Goal: Transaction & Acquisition: Purchase product/service

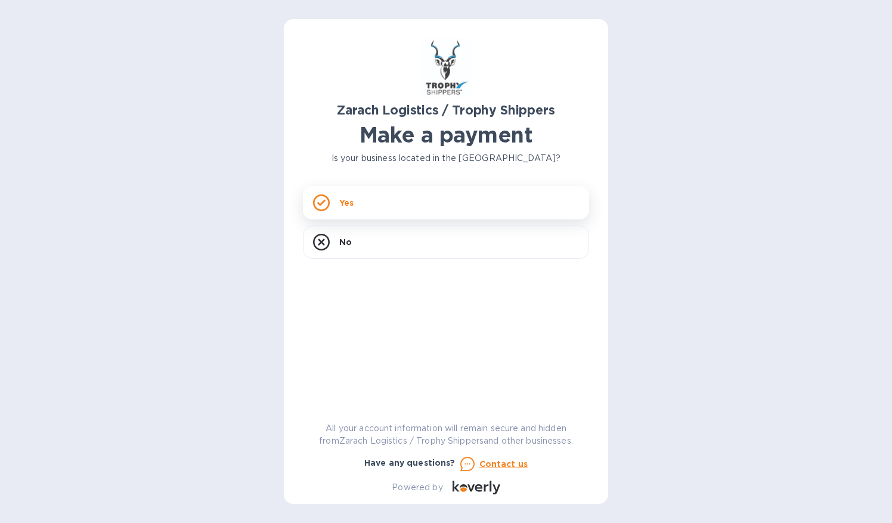
click at [350, 207] on p "Yes" at bounding box center [346, 203] width 14 height 12
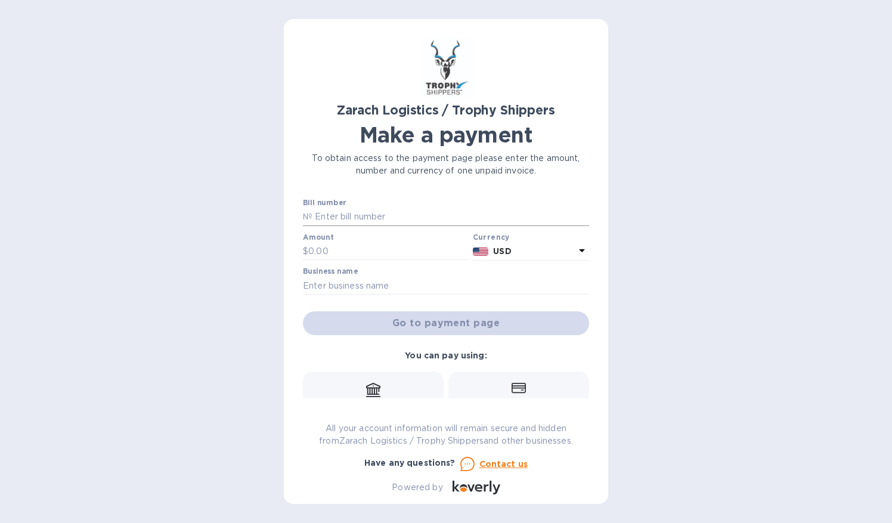
click at [341, 216] on input "text" at bounding box center [450, 217] width 277 height 18
paste input "B00174110"
type input "B00174110"
drag, startPoint x: 276, startPoint y: 249, endPoint x: 262, endPoint y: 255, distance: 15.0
click at [262, 255] on div "Zarach Logistics / Trophy Shippers Make a payment To obtain access to the payme…" at bounding box center [446, 261] width 892 height 523
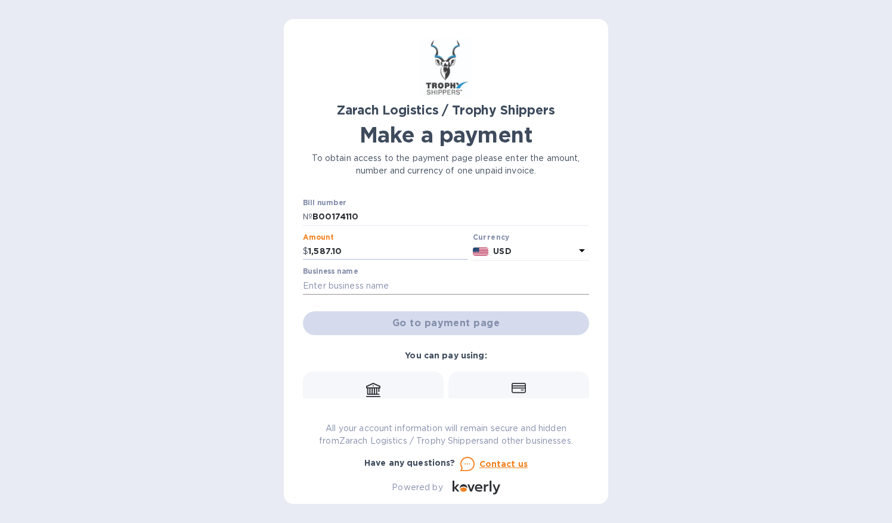
type input "1,587.10"
click at [379, 285] on input "text" at bounding box center [446, 286] width 286 height 18
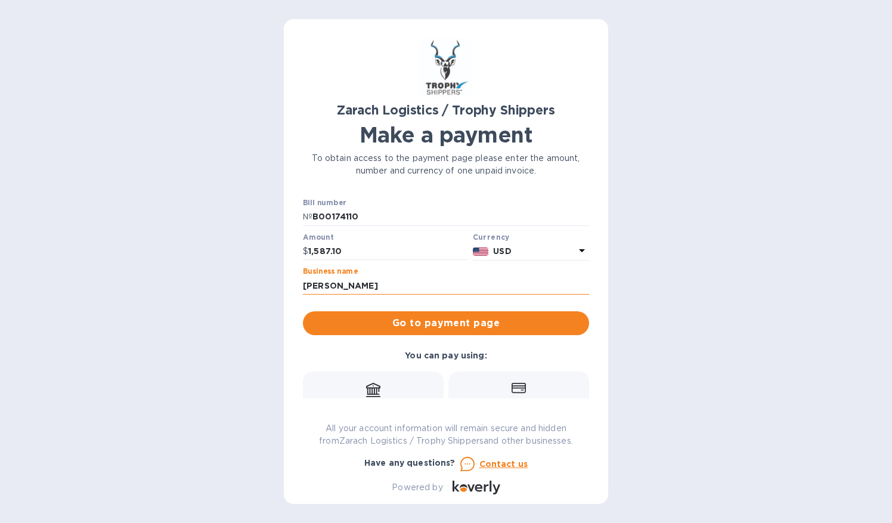
click at [345, 287] on input "[PERSON_NAME]" at bounding box center [446, 286] width 286 height 18
type input "sco"
click at [345, 287] on input "sco" at bounding box center [446, 286] width 286 height 18
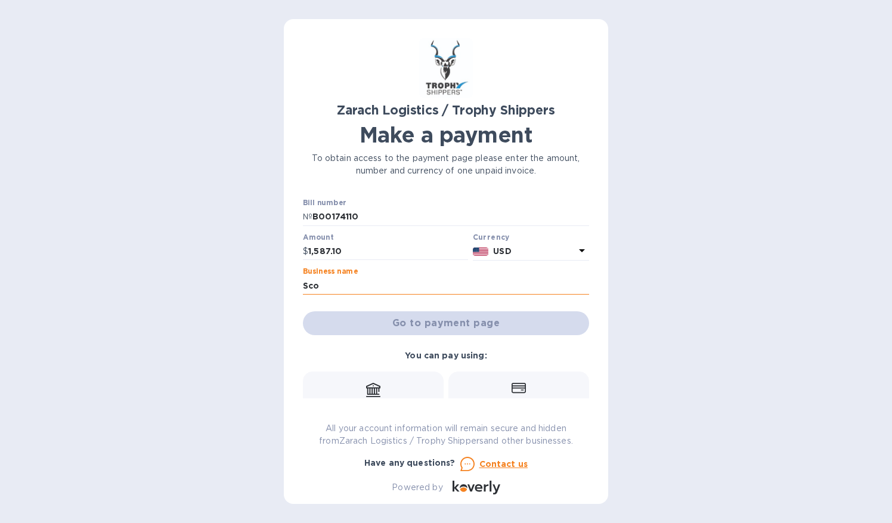
click at [317, 287] on input "Sco" at bounding box center [446, 286] width 286 height 18
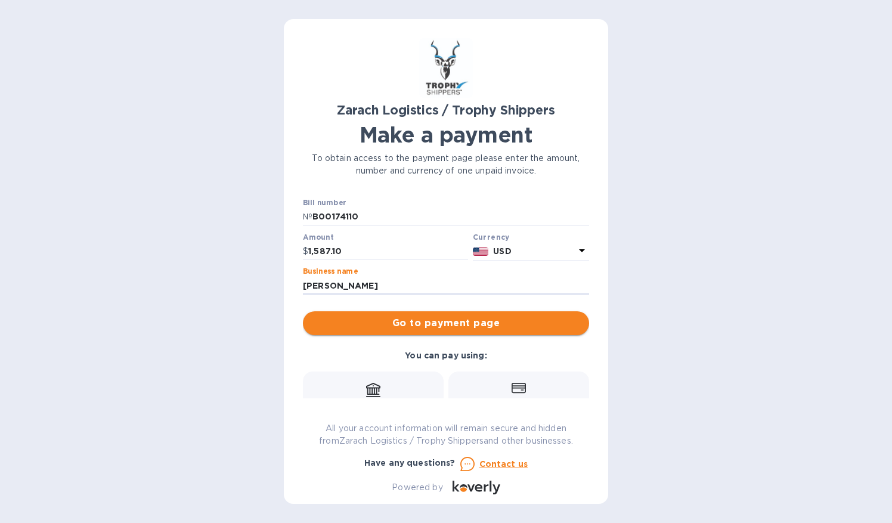
type input "[PERSON_NAME]"
click at [427, 321] on span "Go to payment page" at bounding box center [445, 323] width 267 height 14
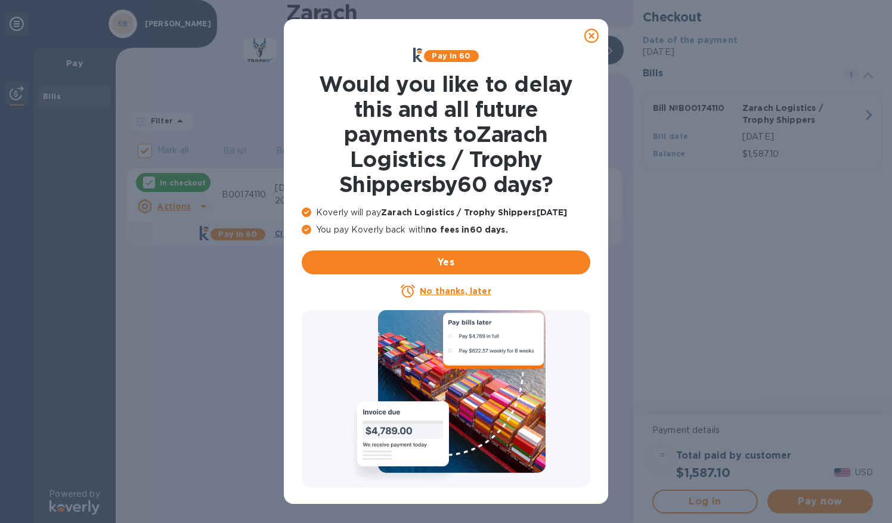
click at [591, 32] on icon at bounding box center [591, 36] width 14 height 14
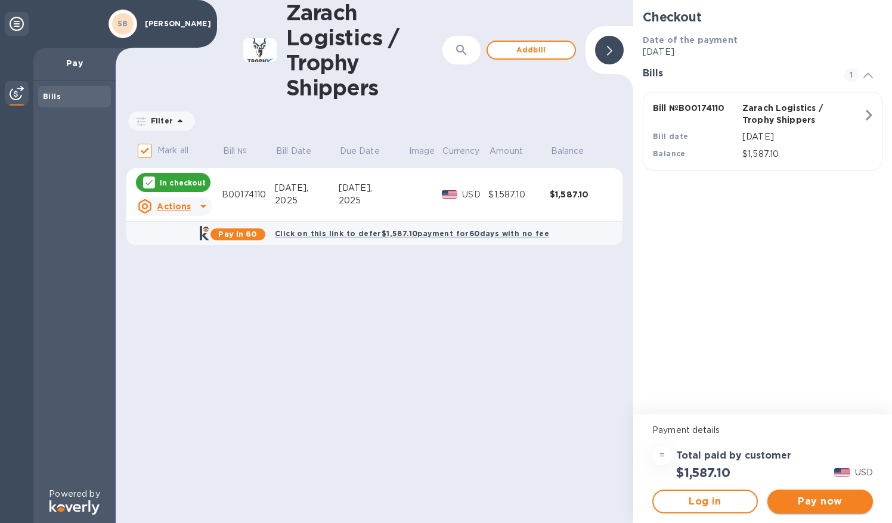
click at [834, 501] on span "Pay now" at bounding box center [820, 501] width 86 height 14
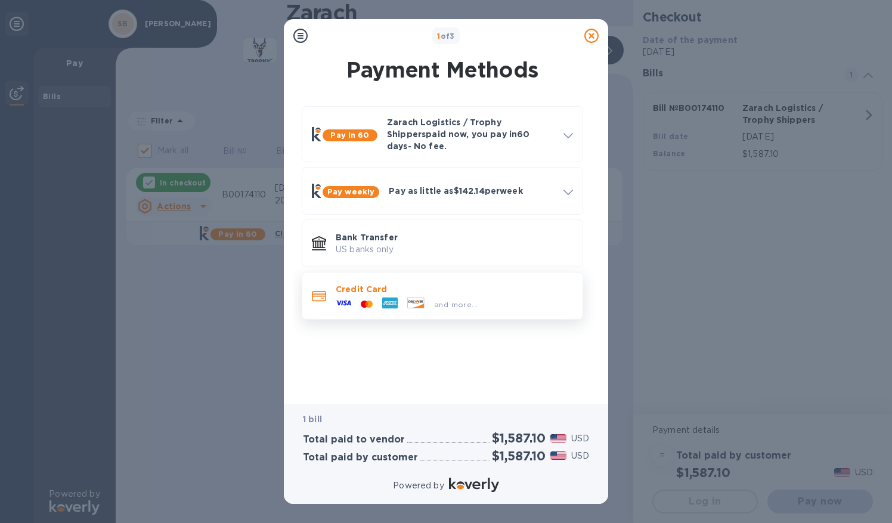
click at [449, 295] on div "and more..." at bounding box center [406, 304] width 151 height 18
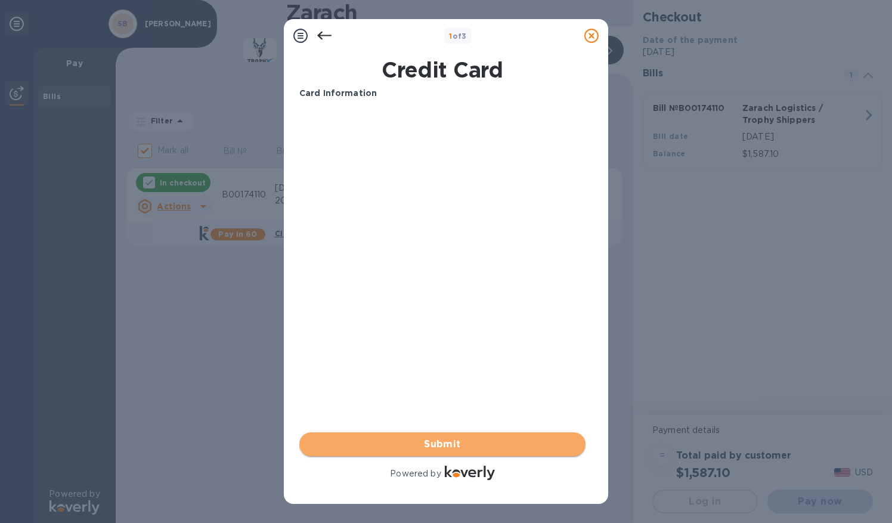
click at [436, 448] on span "Submit" at bounding box center [442, 444] width 267 height 14
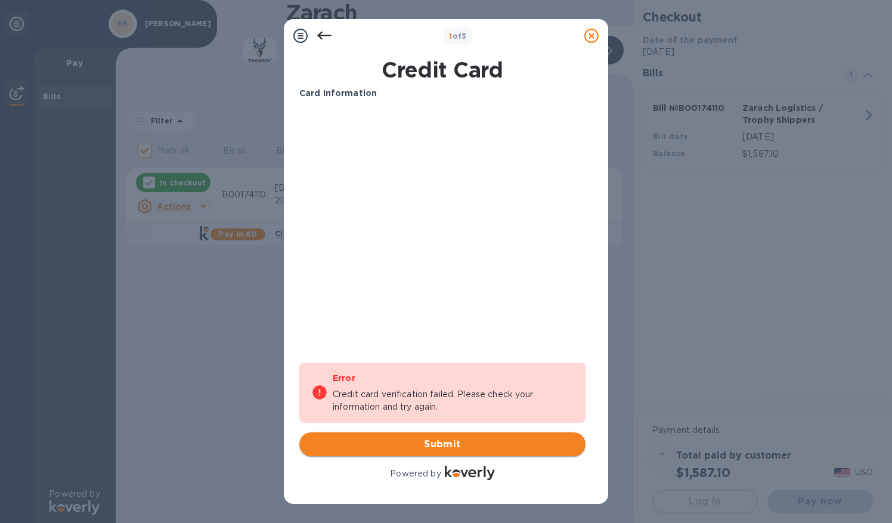
click at [450, 445] on span "Submit" at bounding box center [442, 444] width 267 height 14
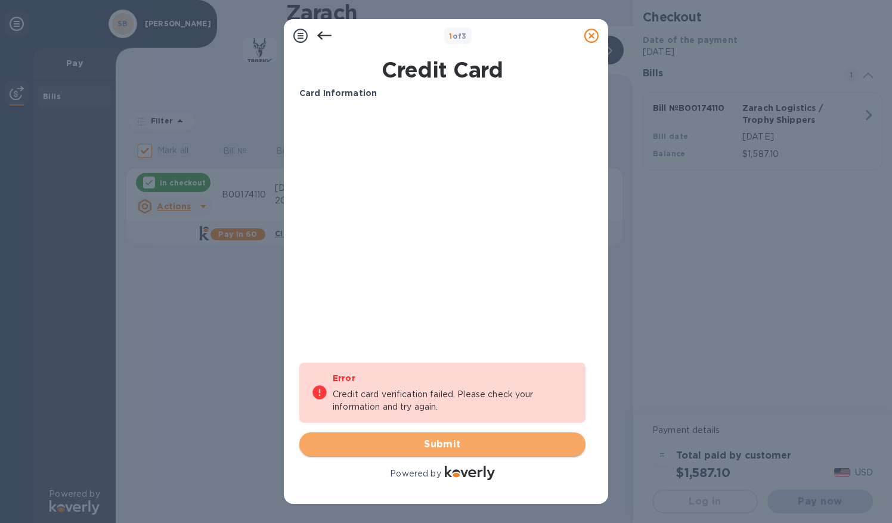
click at [438, 446] on span "Submit" at bounding box center [442, 444] width 267 height 14
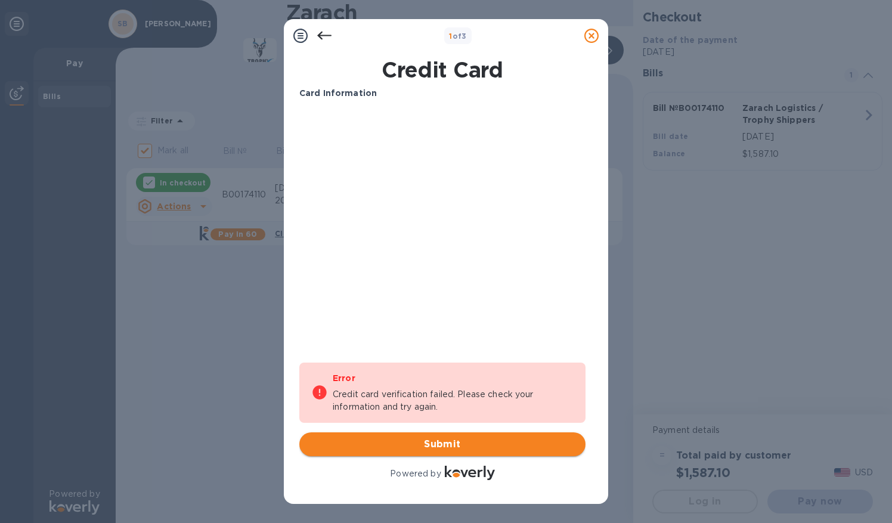
click at [440, 440] on span "Submit" at bounding box center [442, 444] width 267 height 14
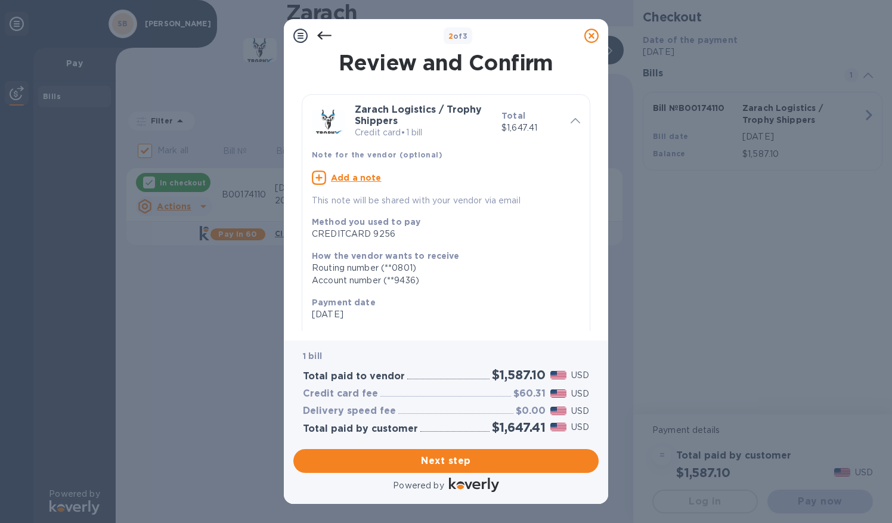
click at [367, 176] on u "Add a note" at bounding box center [356, 178] width 51 height 10
paste textarea "B00174110"
type textarea "B00174110"
click at [433, 463] on span "Next step" at bounding box center [446, 461] width 286 height 14
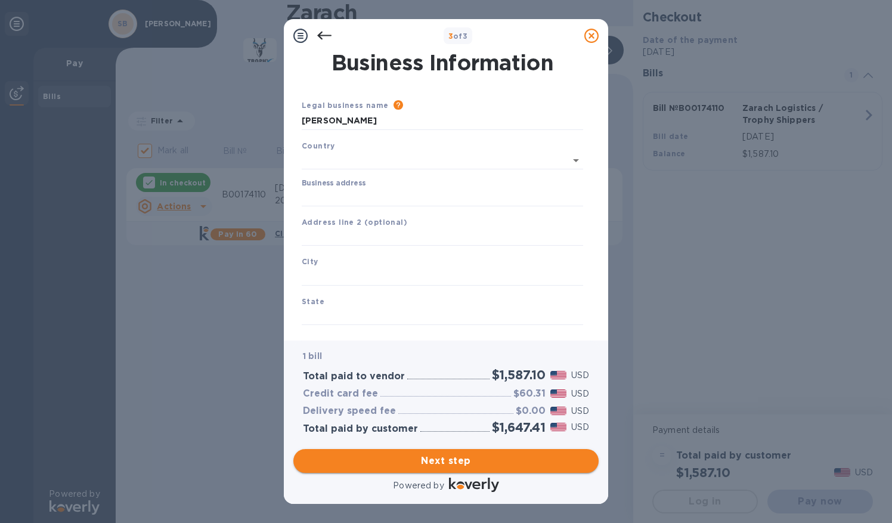
type input "[GEOGRAPHIC_DATA]"
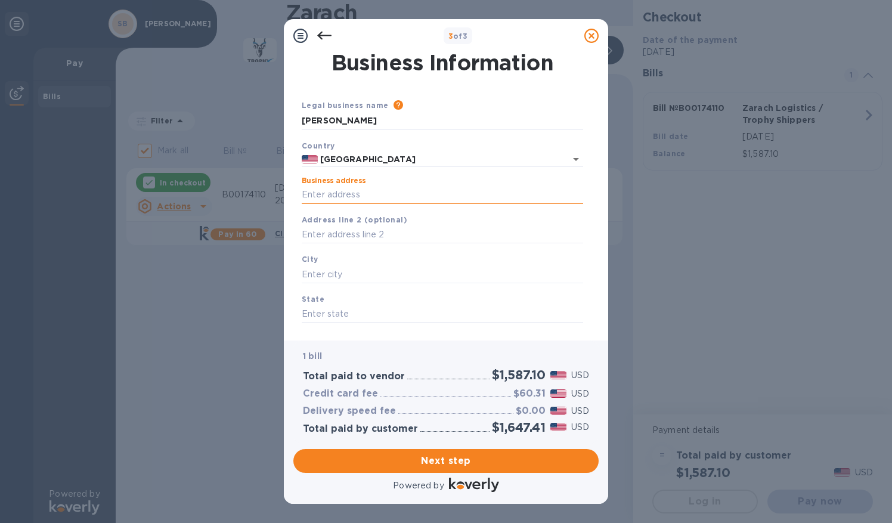
click at [385, 200] on input "Business address" at bounding box center [442, 195] width 281 height 18
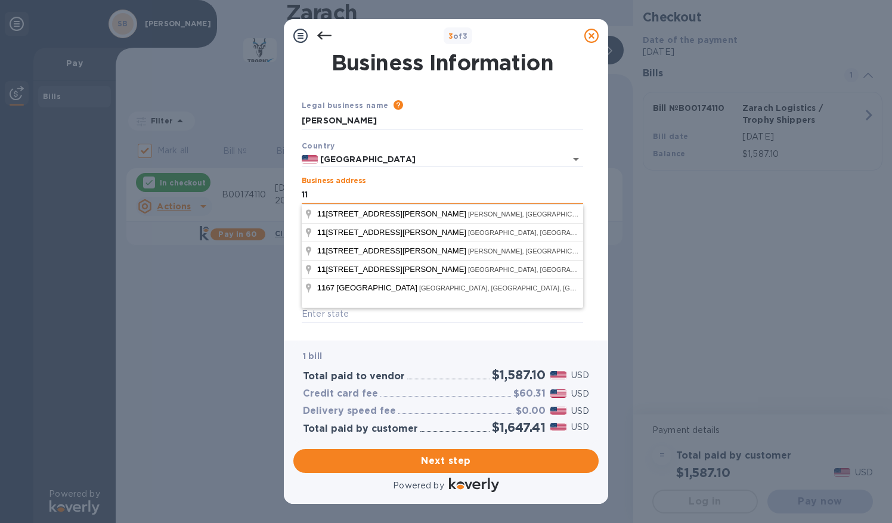
type input "[STREET_ADDRESS]"
click at [423, 334] on div "Business Information Legal business name Please provide the legal name that app…" at bounding box center [446, 196] width 324 height 288
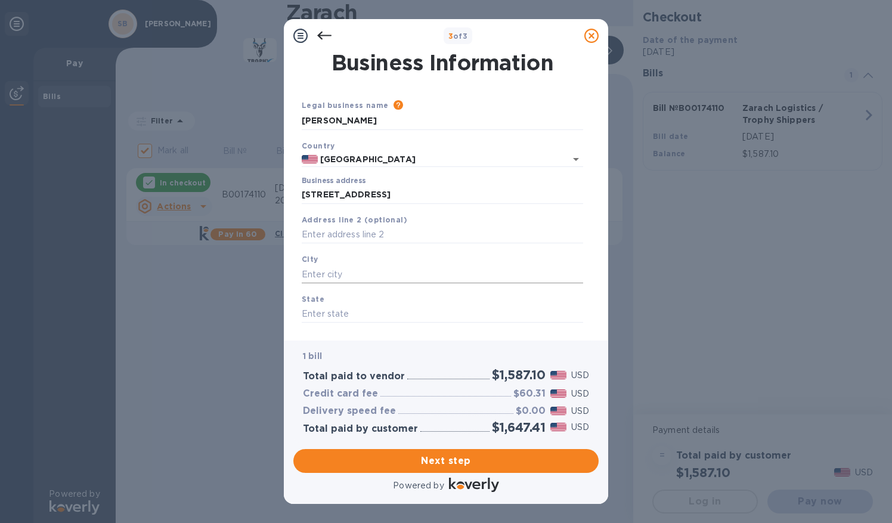
click at [351, 274] on input "text" at bounding box center [442, 274] width 281 height 18
type input "quincy"
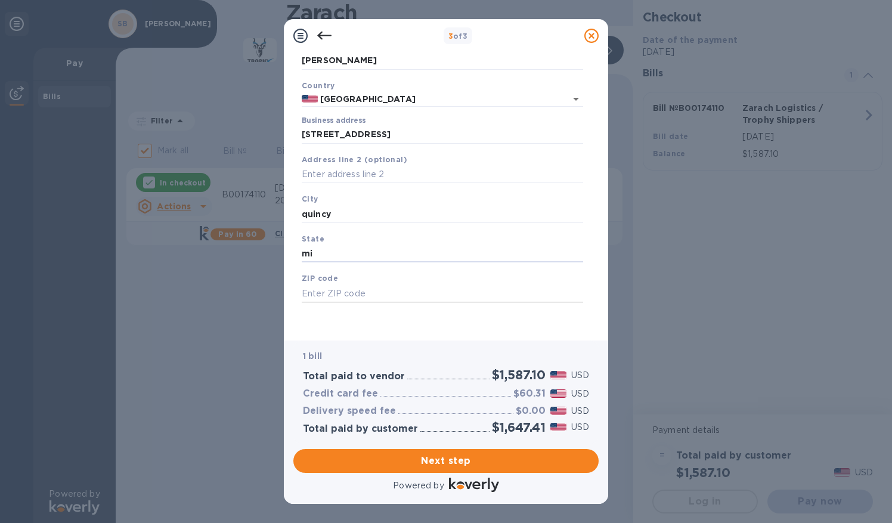
type input "mi"
click at [345, 292] on input "text" at bounding box center [442, 293] width 281 height 18
type input "49082"
click at [435, 464] on span "Next step" at bounding box center [446, 461] width 286 height 14
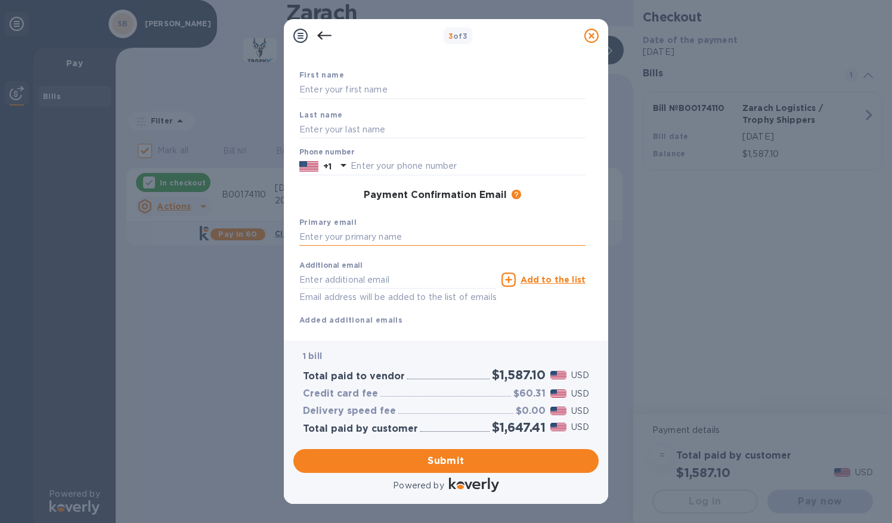
click at [368, 231] on input "text" at bounding box center [442, 237] width 286 height 18
type input "c"
type input "[EMAIL_ADDRESS][DOMAIN_NAME]"
type input "[PERSON_NAME][EMAIL_ADDRESS]"
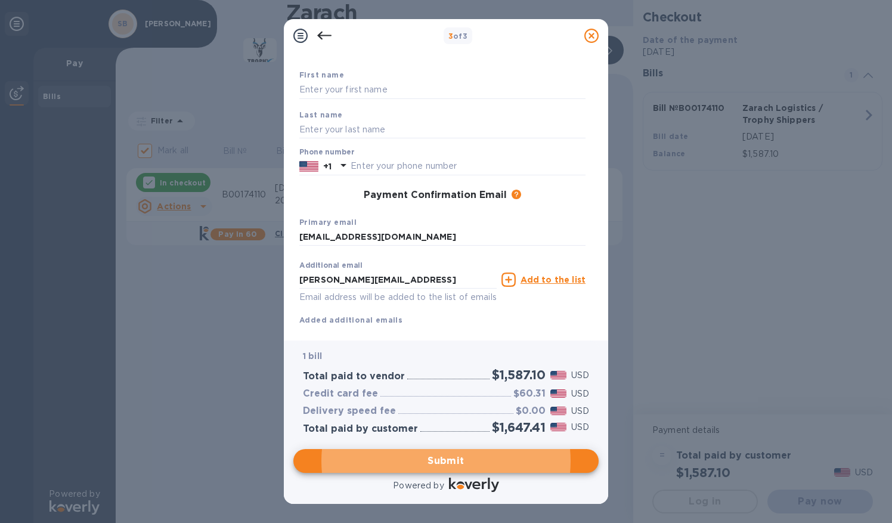
scroll to position [88, 0]
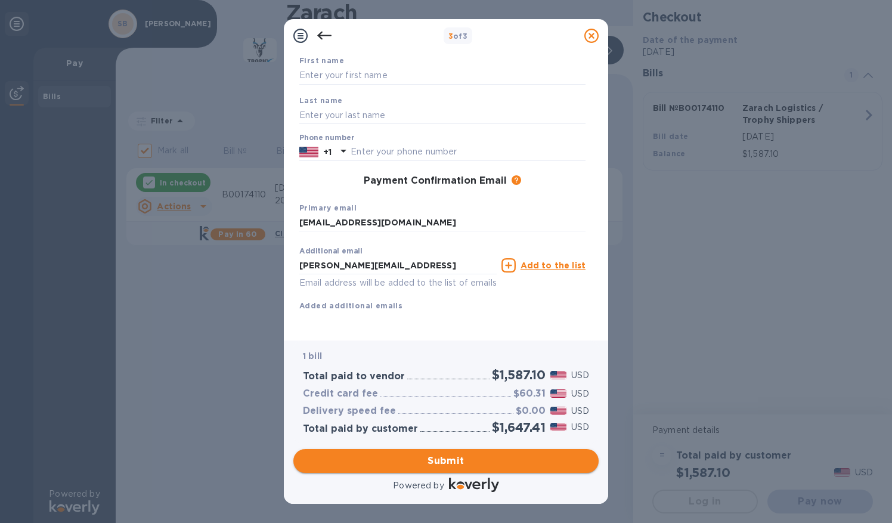
click at [446, 460] on span "Submit" at bounding box center [446, 461] width 286 height 14
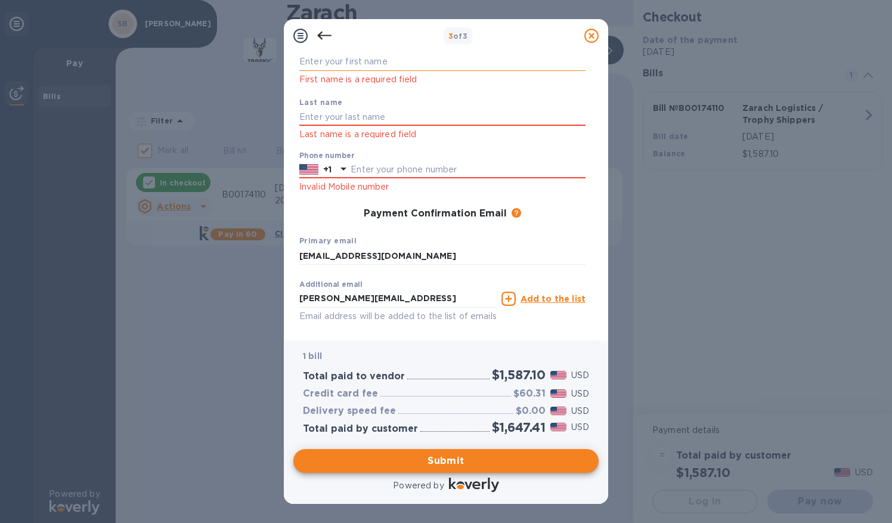
click at [349, 63] on input "text" at bounding box center [442, 62] width 286 height 18
type input "[PERSON_NAME]"
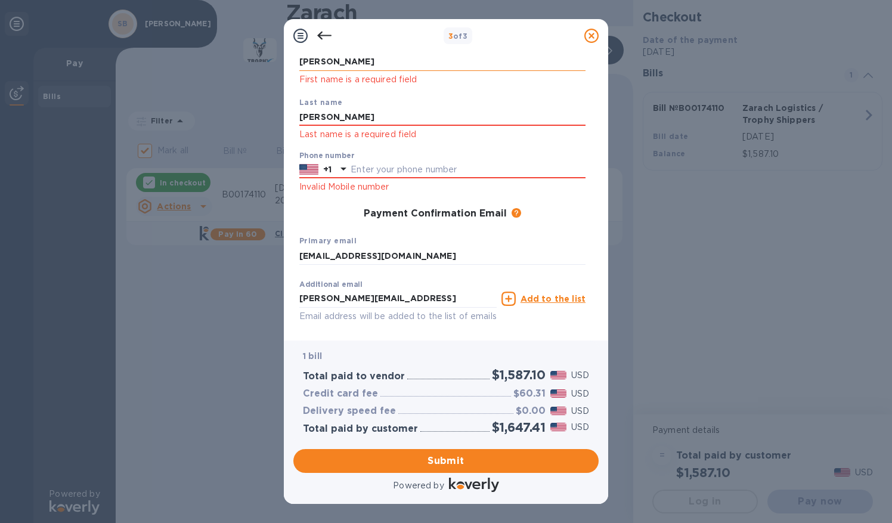
type input "[PERSON_NAME]"
type input "5173090940"
click at [454, 461] on span "Submit" at bounding box center [446, 461] width 286 height 14
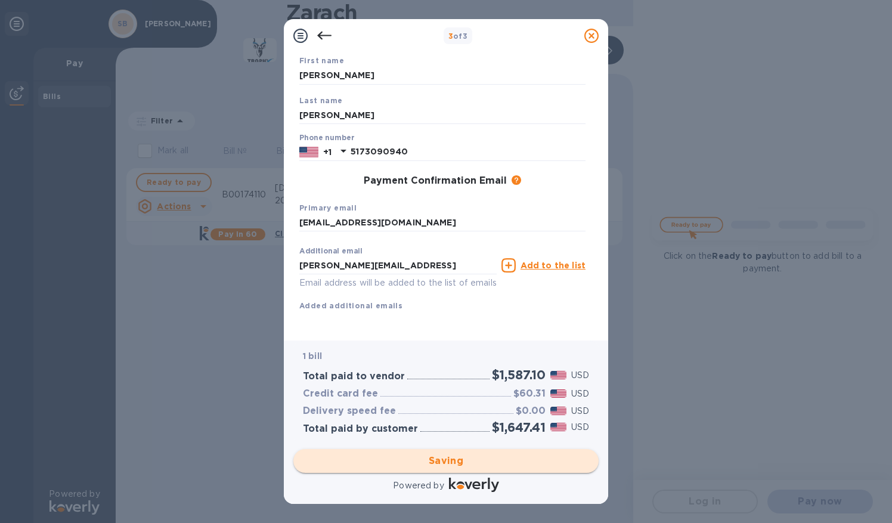
checkbox input "false"
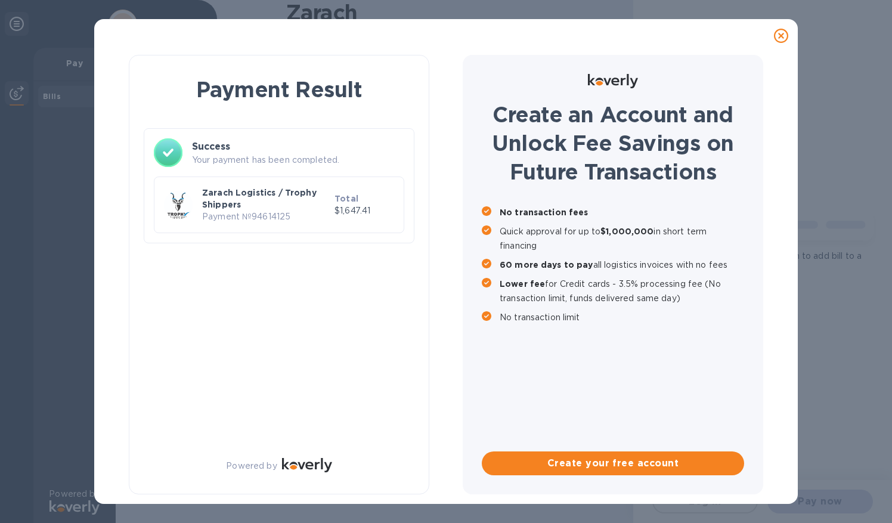
scroll to position [0, 0]
